Goal: Transaction & Acquisition: Purchase product/service

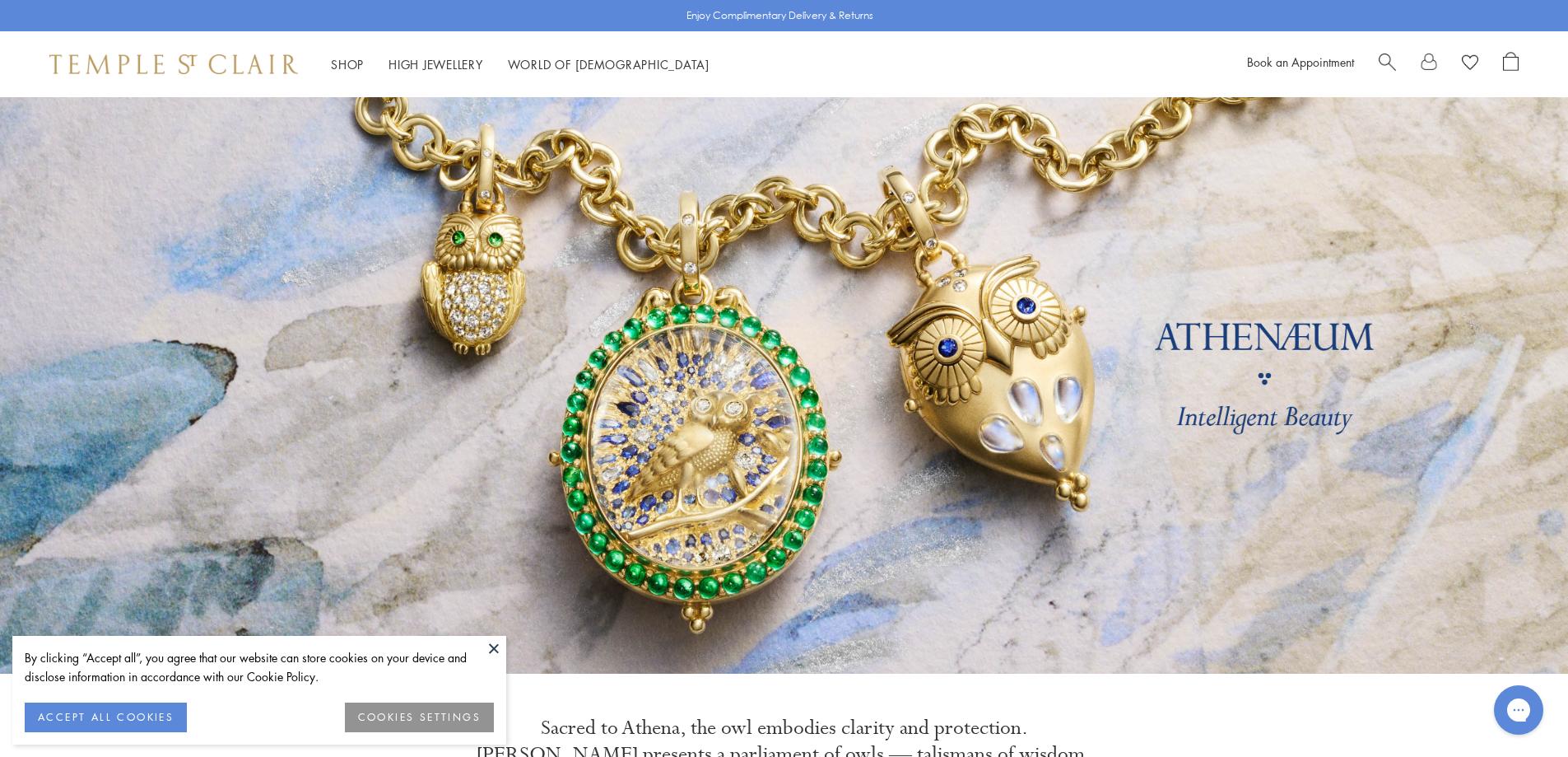
click at [103, 707] on button "ACCEPT ALL COOKIES" at bounding box center [105, 717] width 162 height 30
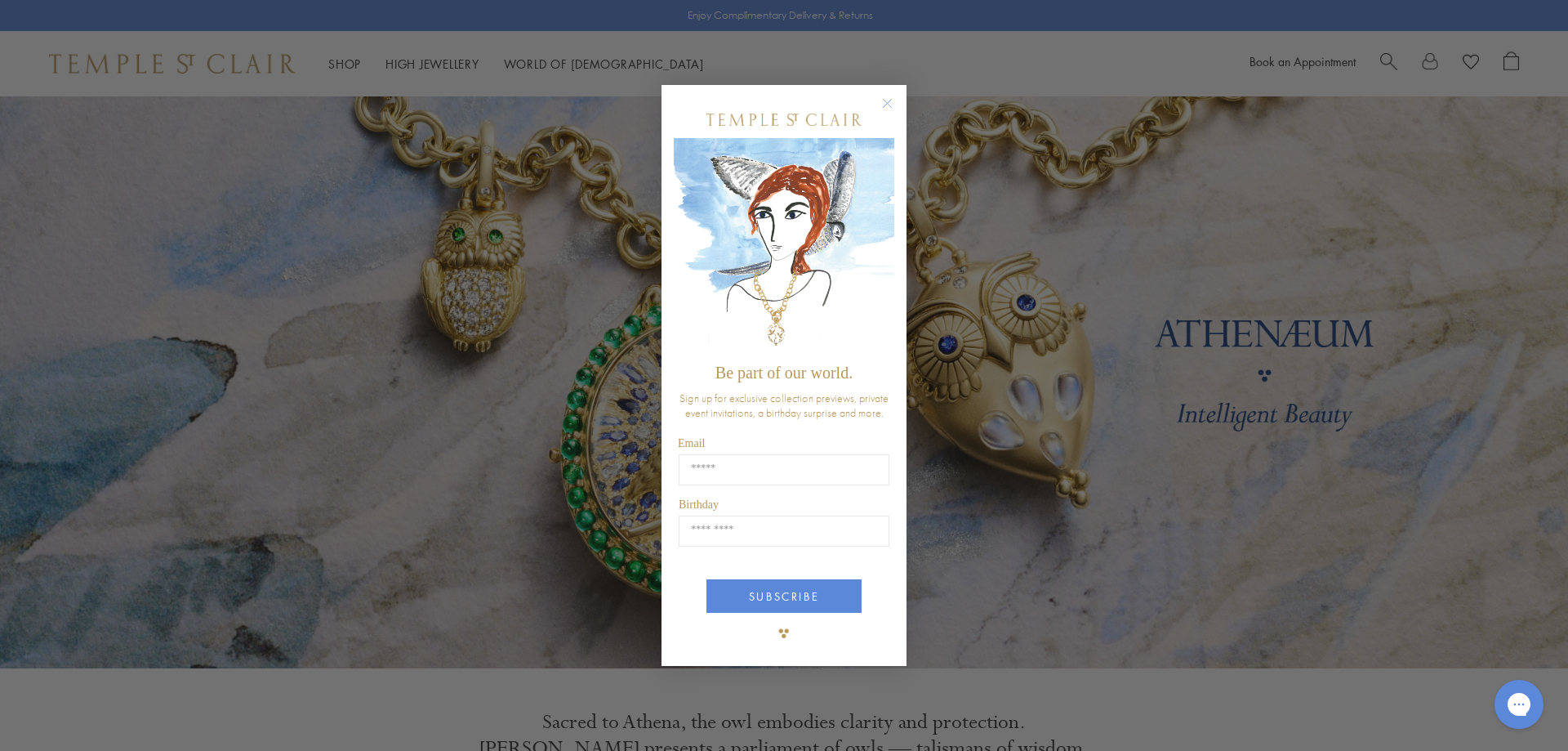
click at [892, 93] on circle "Close dialog" at bounding box center [888, 103] width 20 height 20
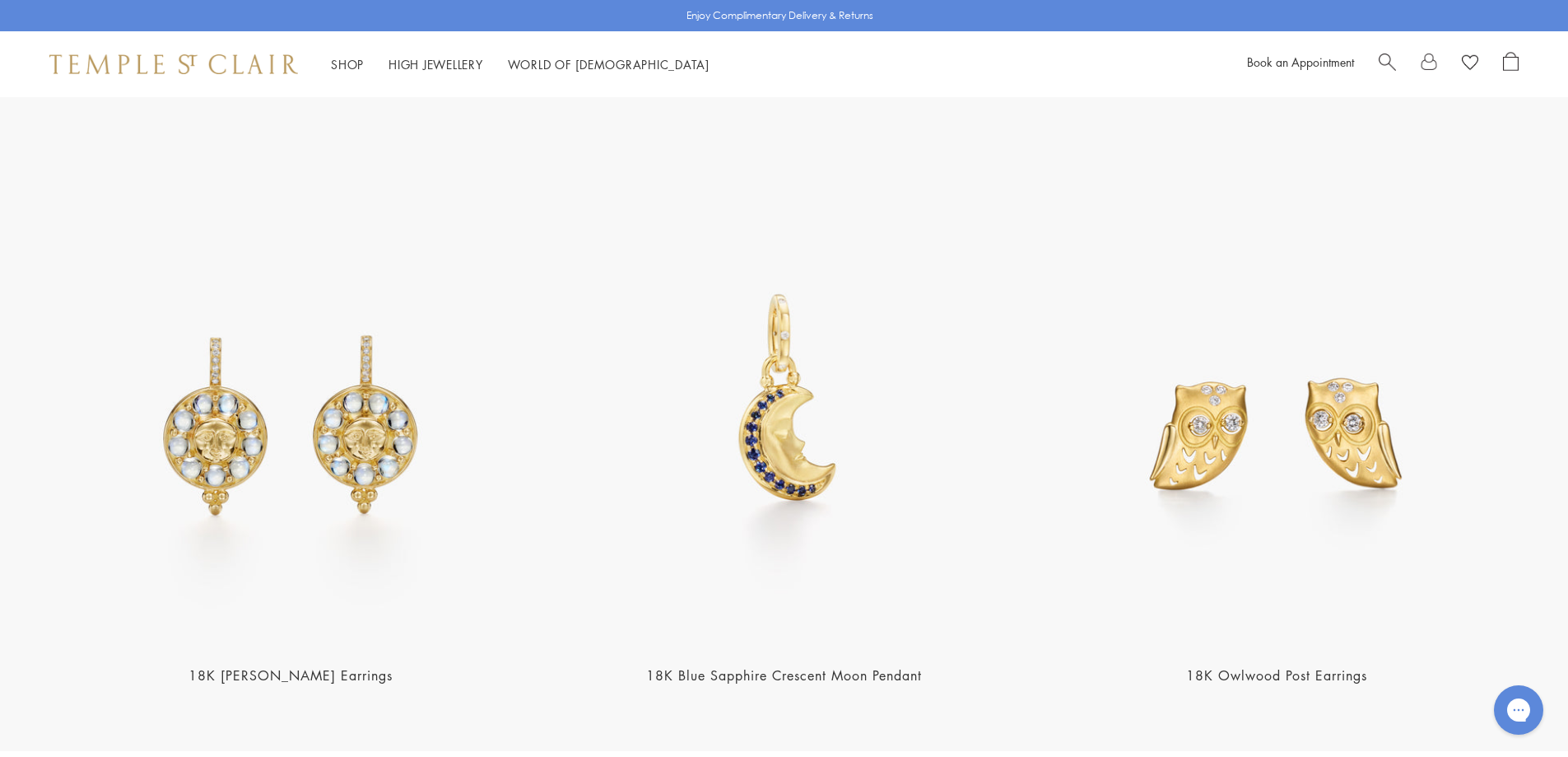
scroll to position [2471, 0]
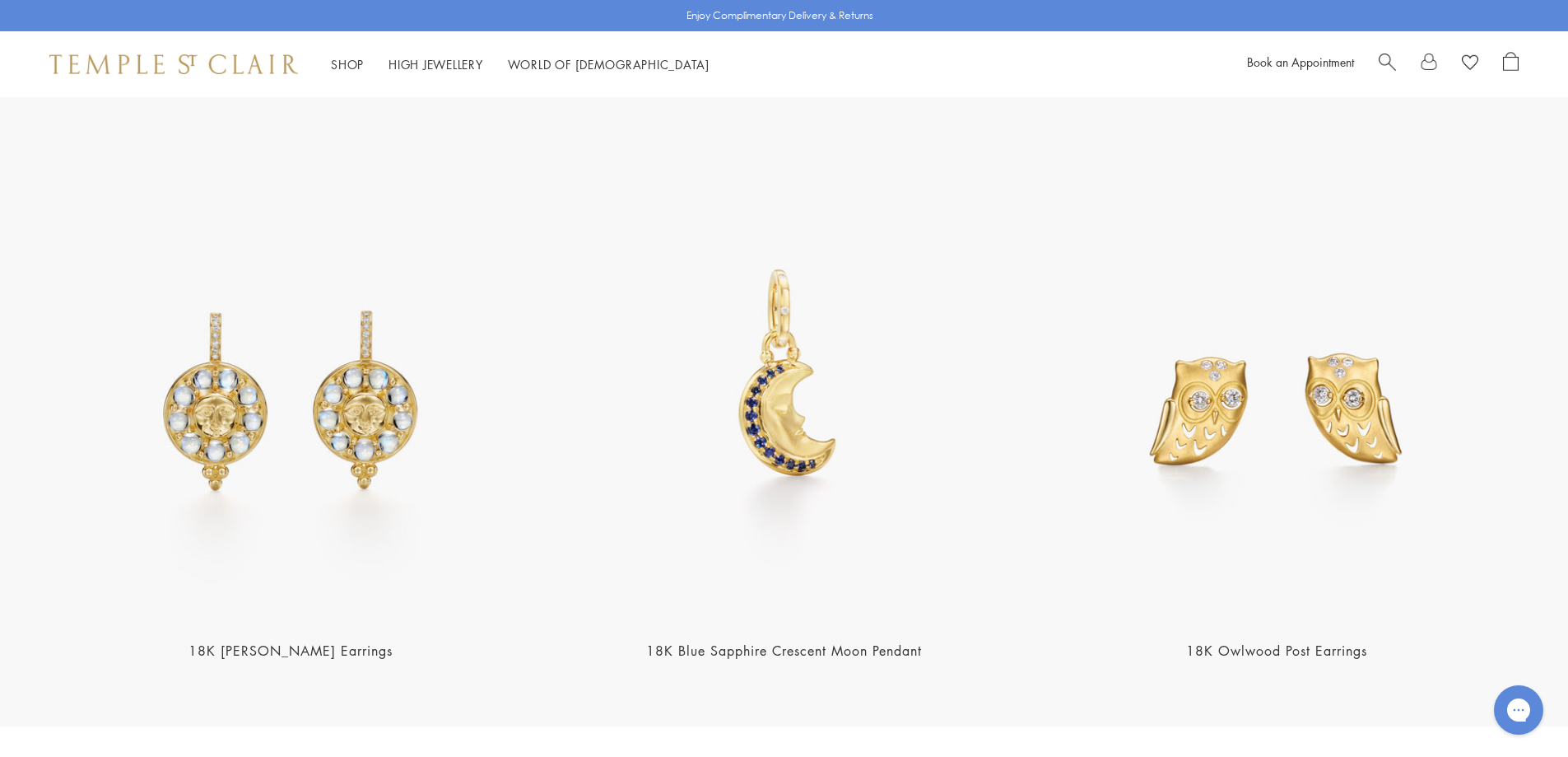
click at [810, 419] on img at bounding box center [784, 380] width 483 height 483
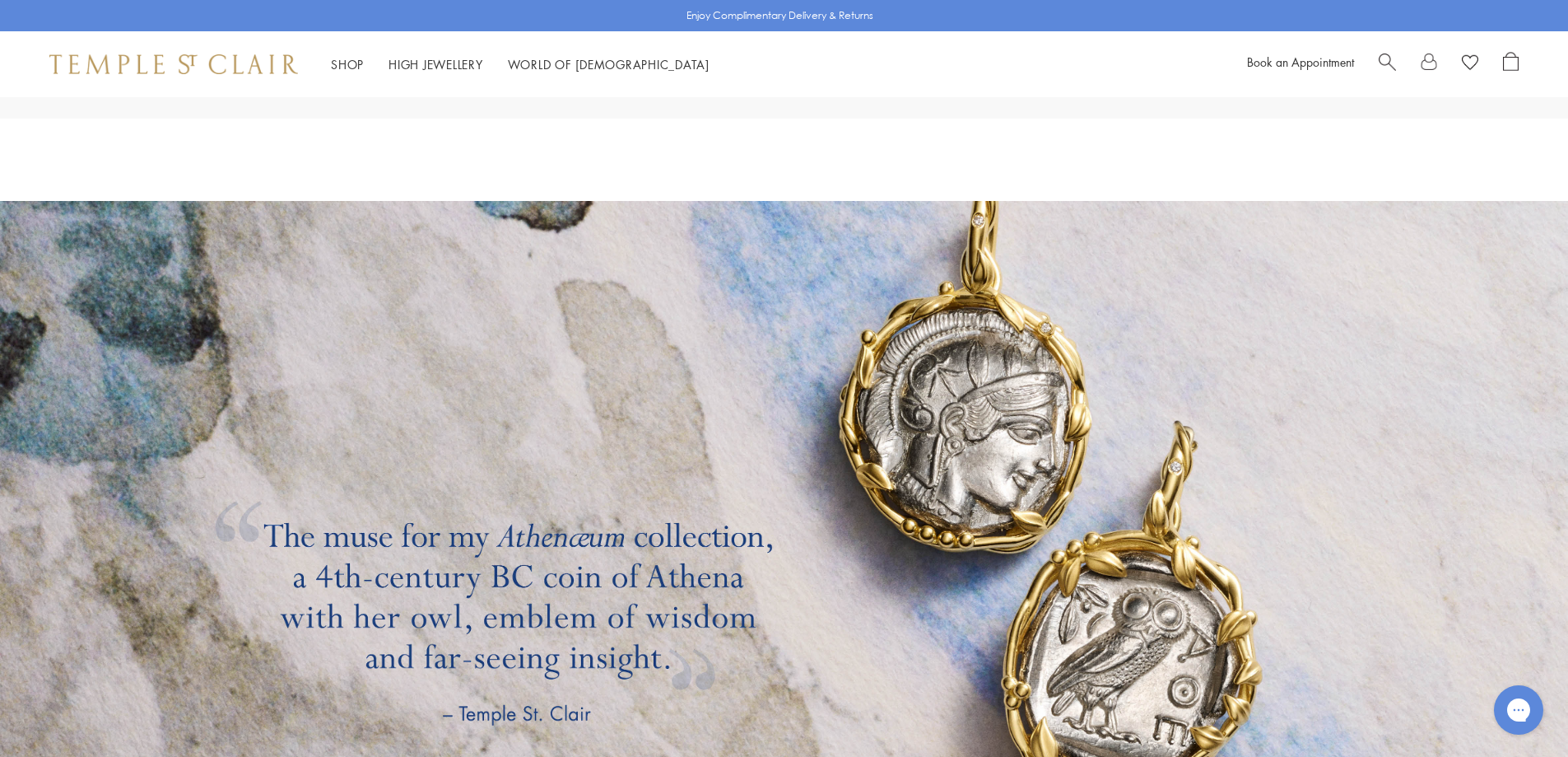
scroll to position [3130, 0]
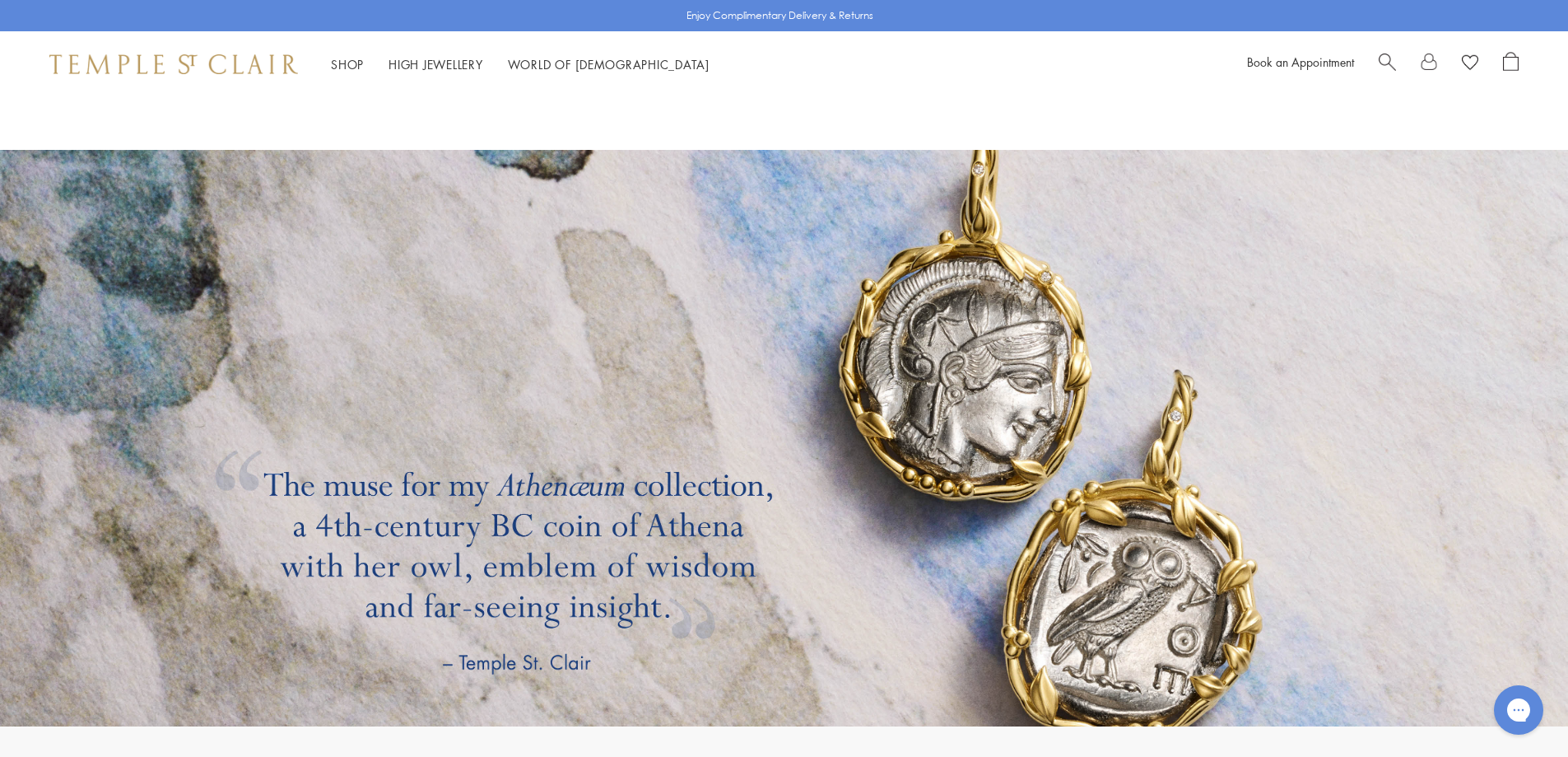
click at [660, 527] on link at bounding box center [784, 438] width 1568 height 577
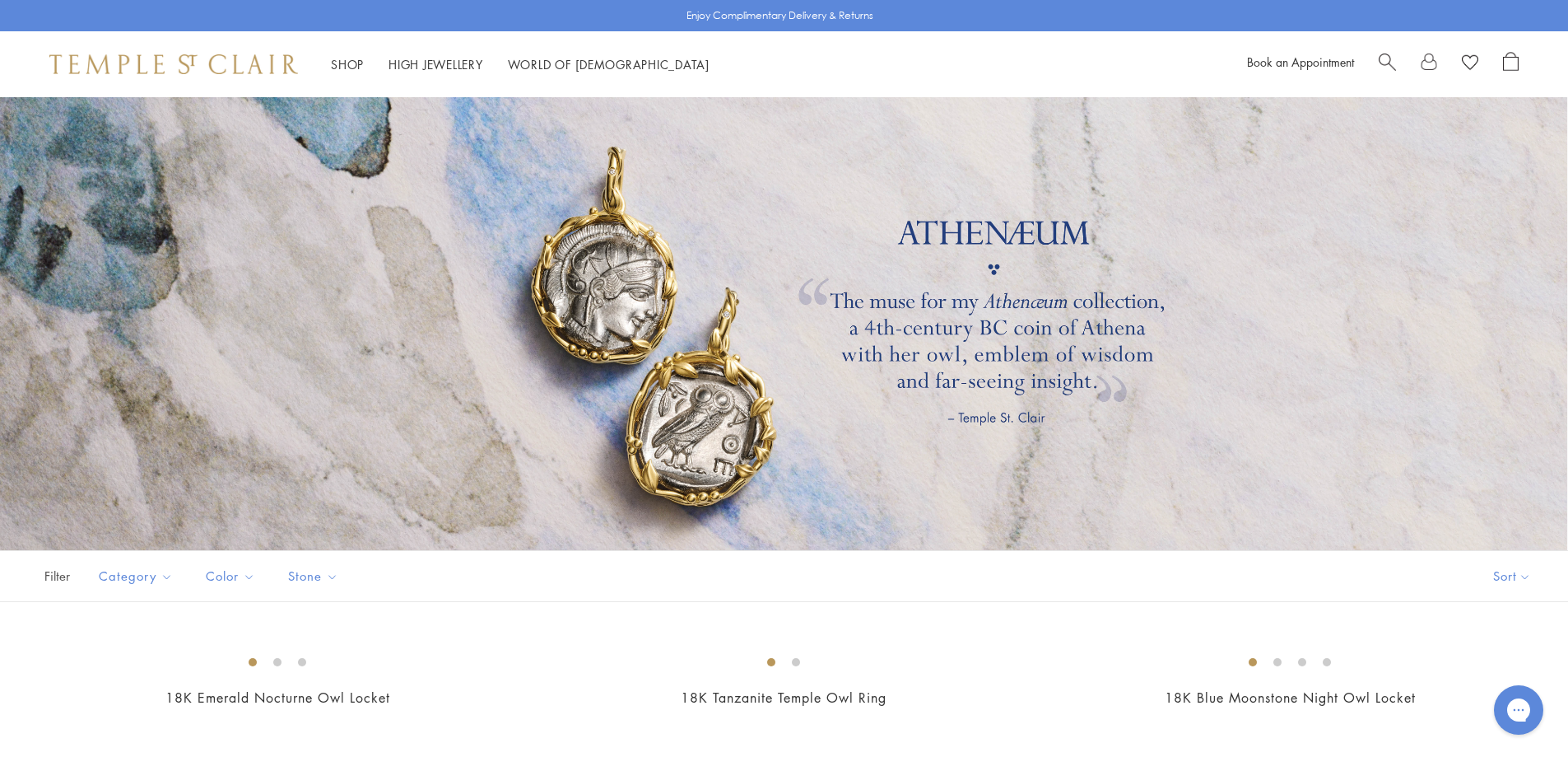
click at [237, 67] on img at bounding box center [174, 64] width 248 height 20
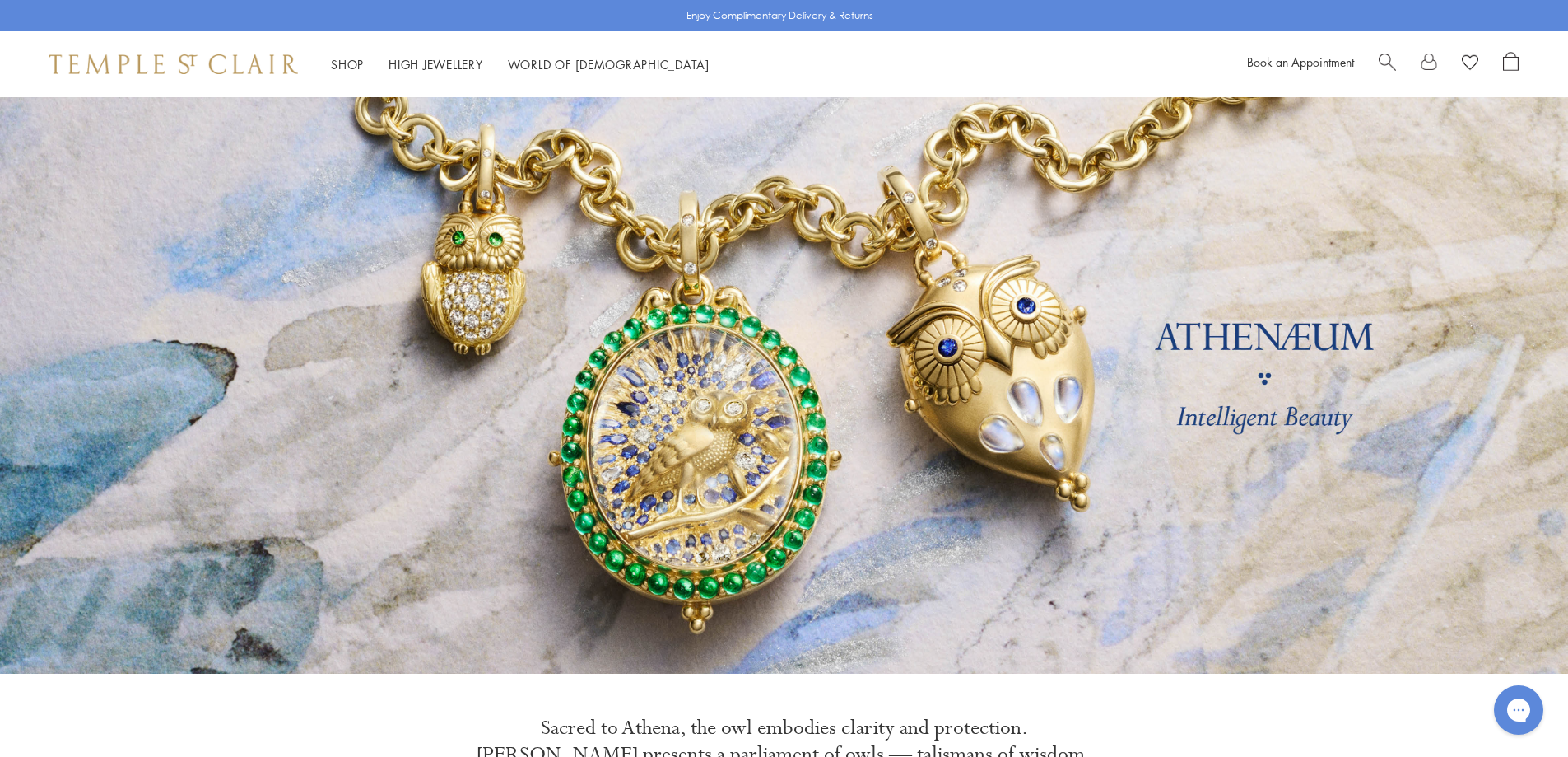
click at [1217, 344] on link at bounding box center [784, 385] width 1568 height 577
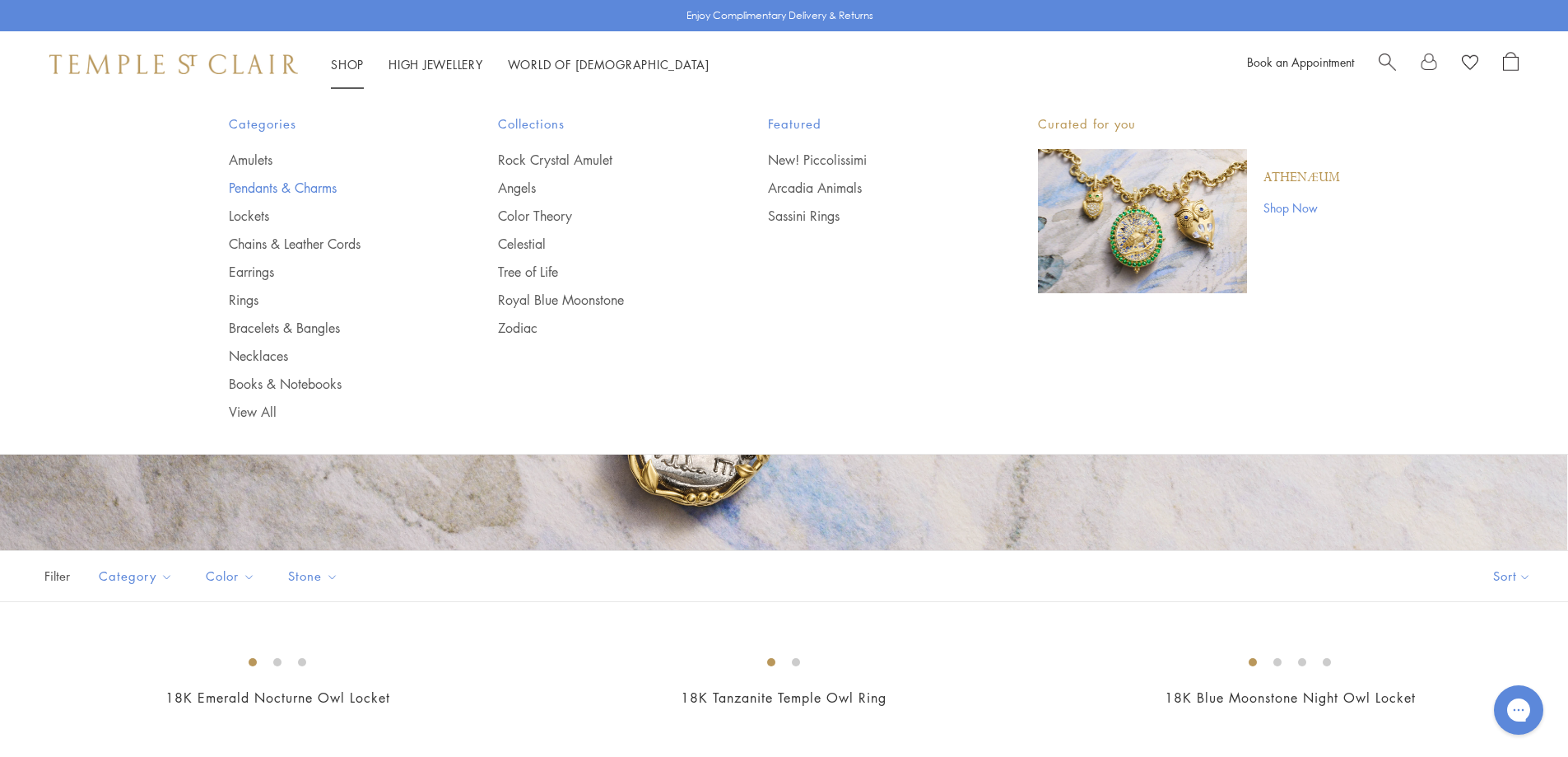
click at [323, 185] on link "Pendants & Charms" at bounding box center [330, 188] width 204 height 18
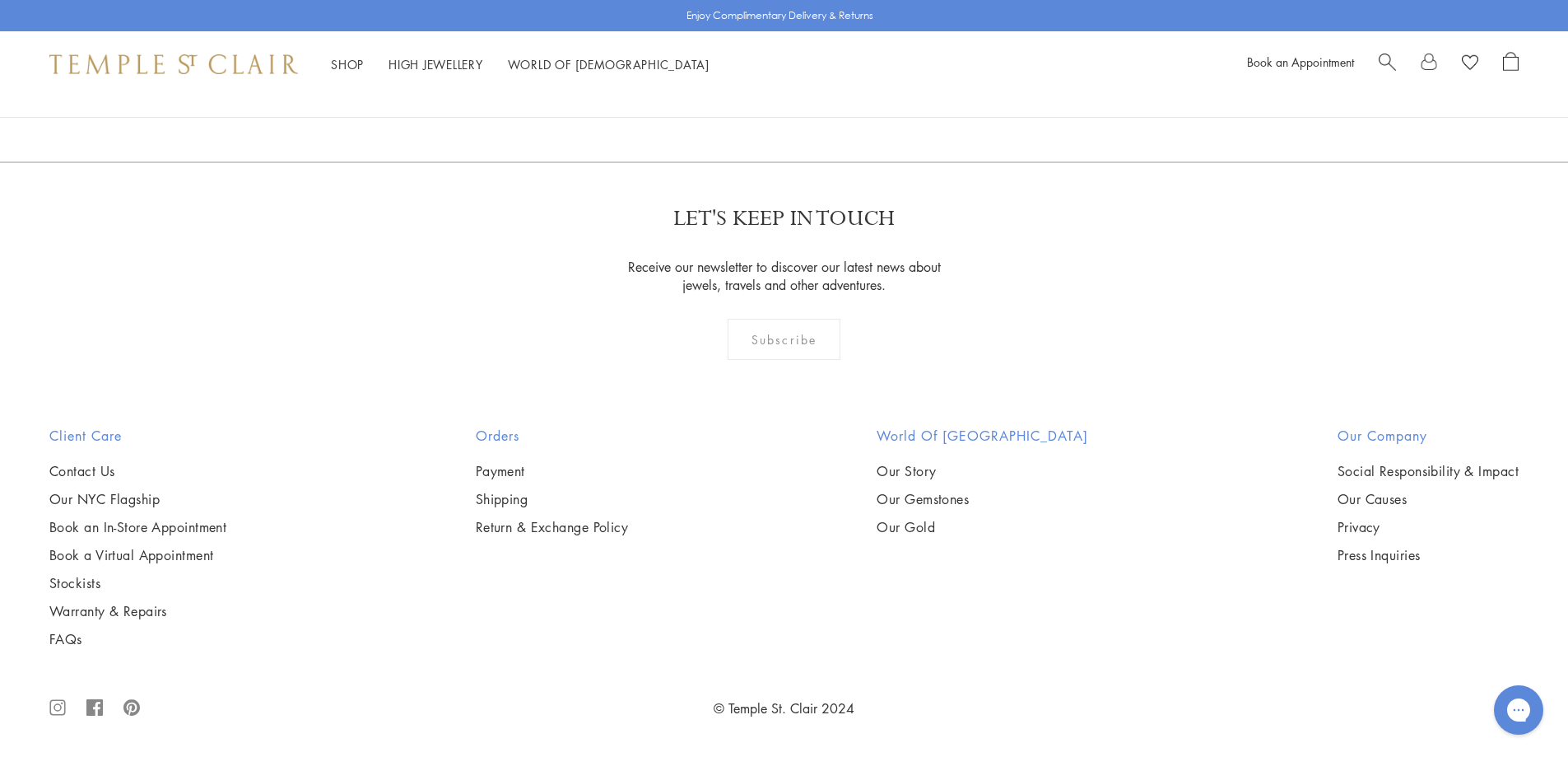
scroll to position [8402, 0]
click at [0, 0] on img at bounding box center [0, 0] width 0 height 0
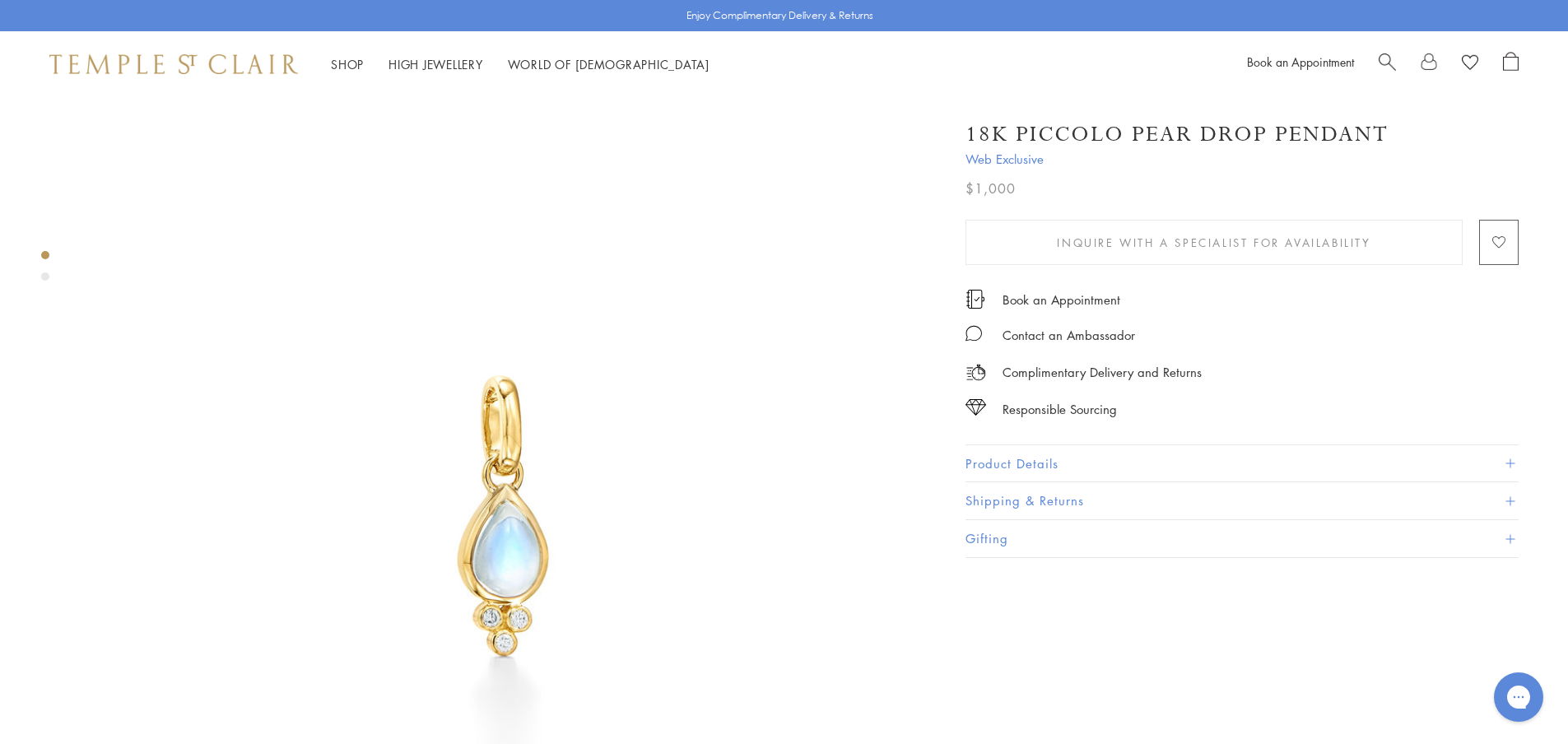
click at [1499, 242] on image "button" at bounding box center [1499, 243] width 13 height 13
click at [1508, 460] on span at bounding box center [1510, 464] width 9 height 9
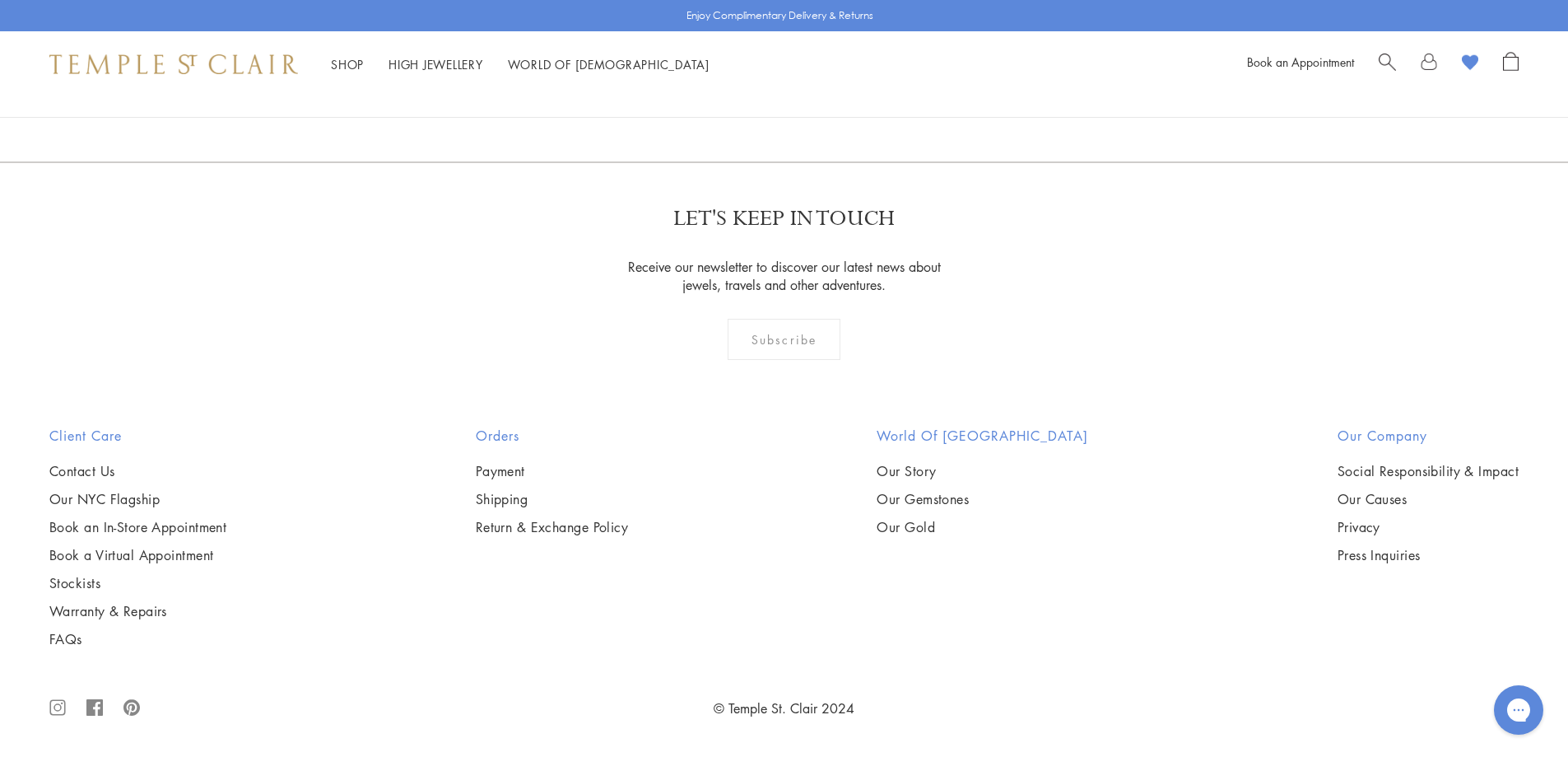
scroll to position [11855, 0]
click at [0, 0] on img at bounding box center [0, 0] width 0 height 0
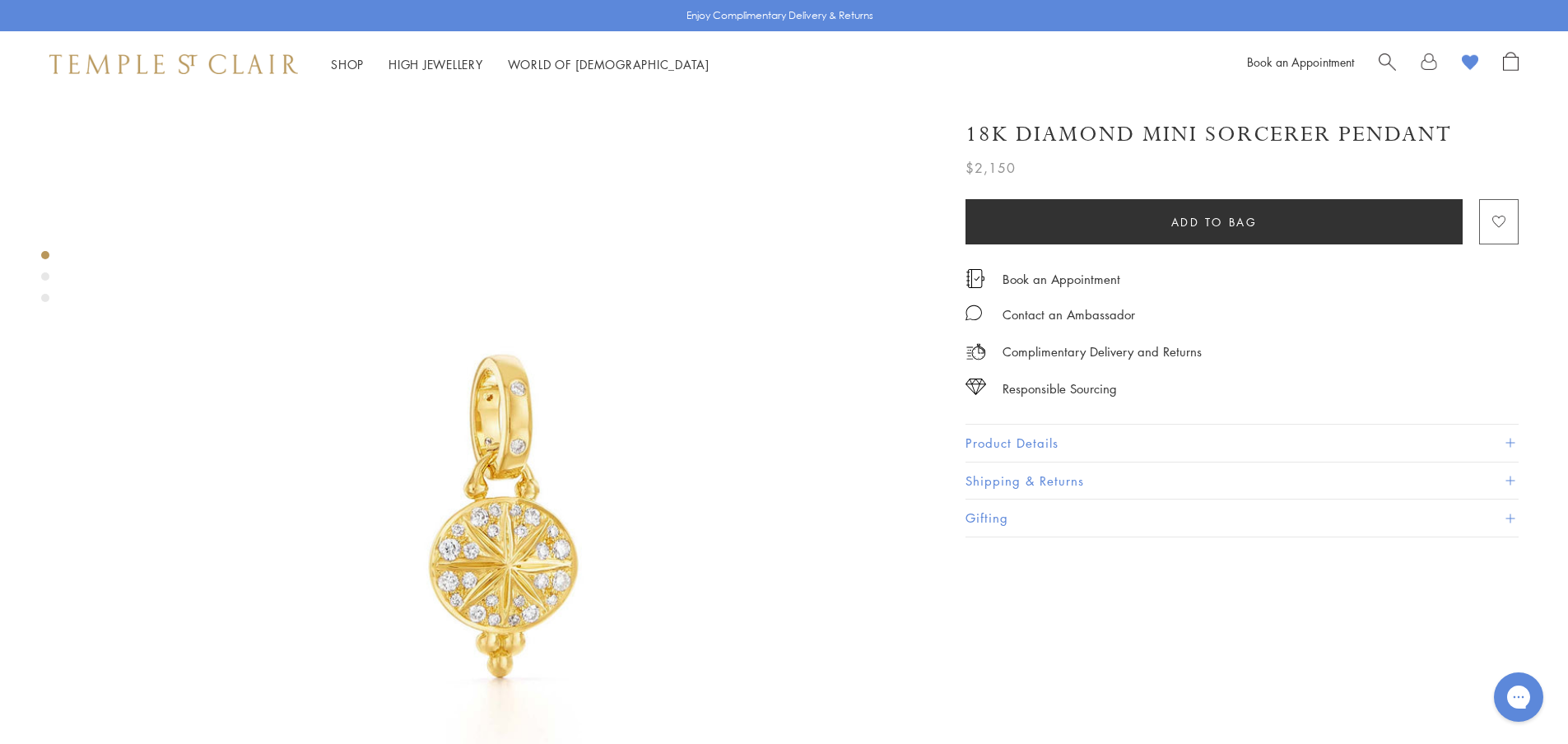
click at [1499, 218] on image "button" at bounding box center [1499, 223] width 13 height 13
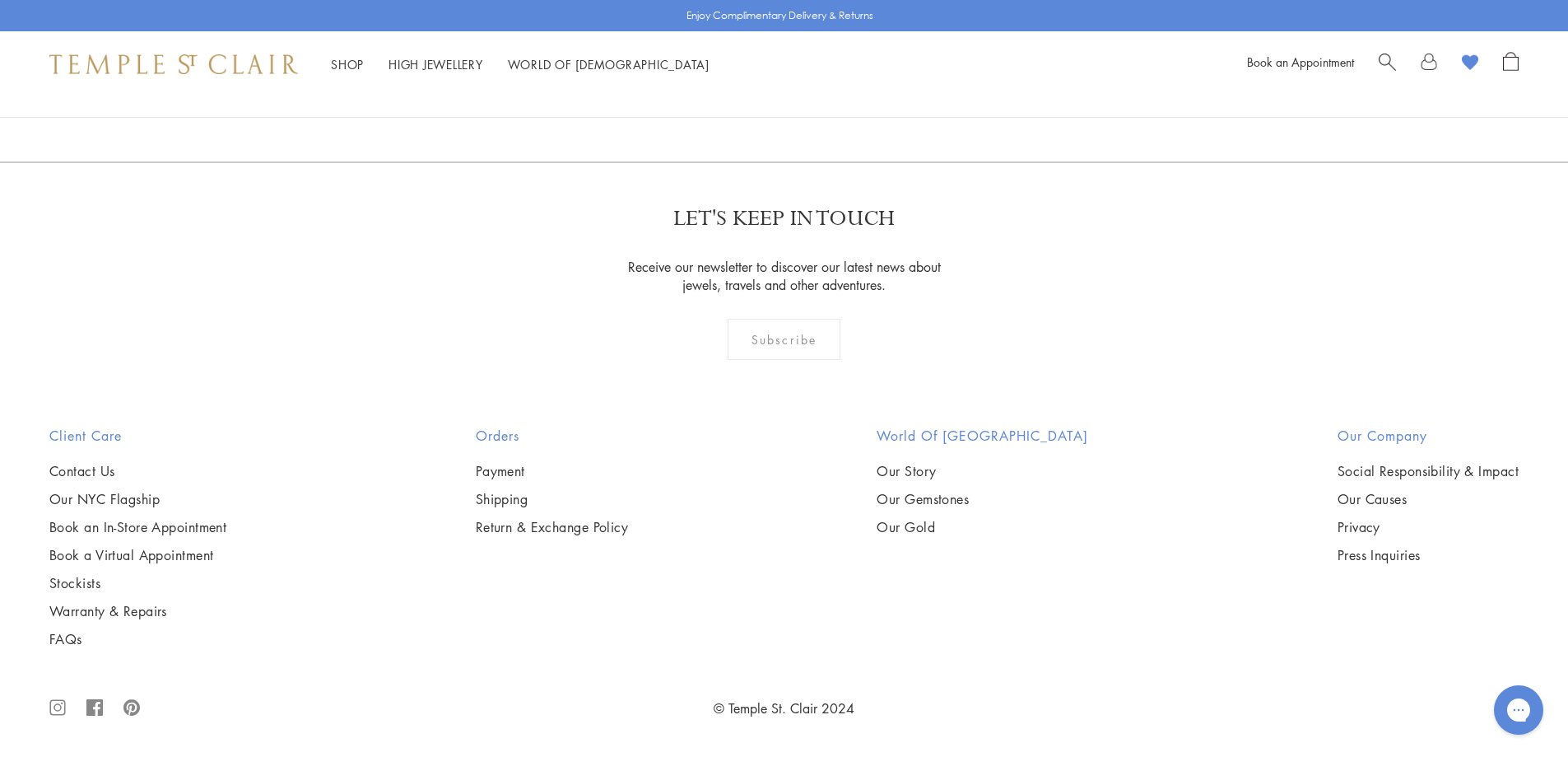
scroll to position [12812, 0]
click at [761, 95] on link "2" at bounding box center [758, 73] width 54 height 45
click at [839, 96] on link "3" at bounding box center [838, 74] width 54 height 45
